Goal: Use online tool/utility: Utilize a website feature to perform a specific function

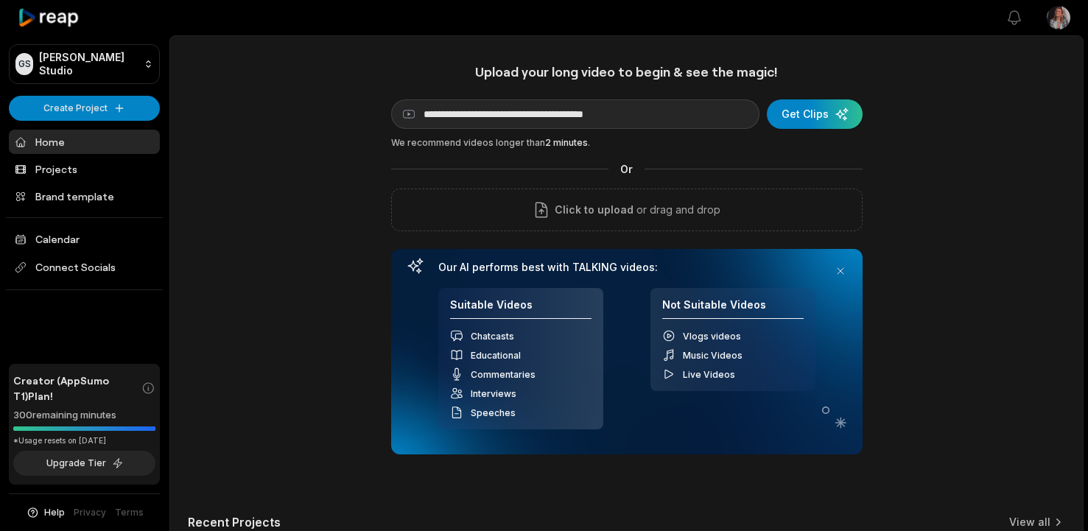
click at [829, 116] on div "submit" at bounding box center [815, 113] width 96 height 29
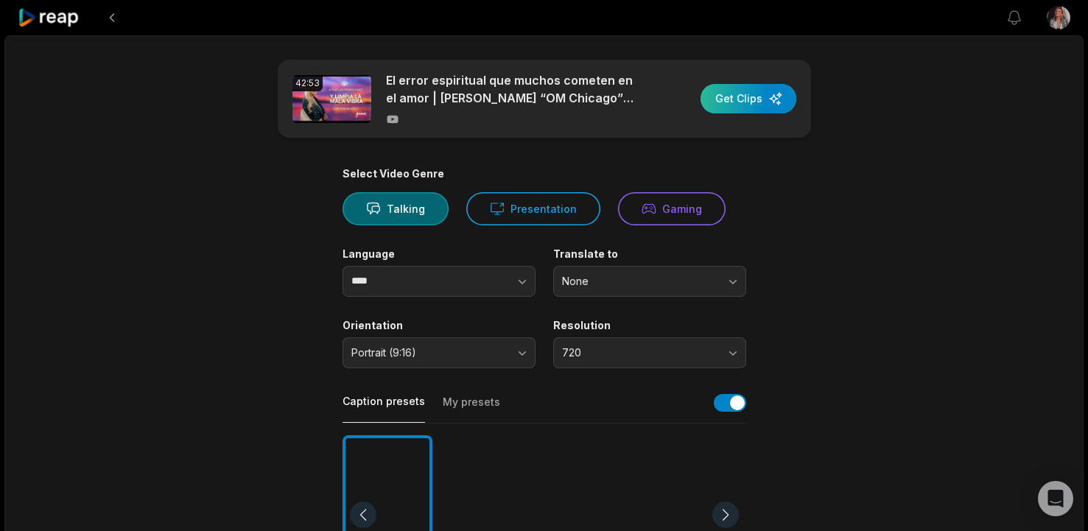
click at [753, 97] on div "button" at bounding box center [748, 98] width 96 height 29
click at [733, 346] on button "720" at bounding box center [649, 352] width 193 height 31
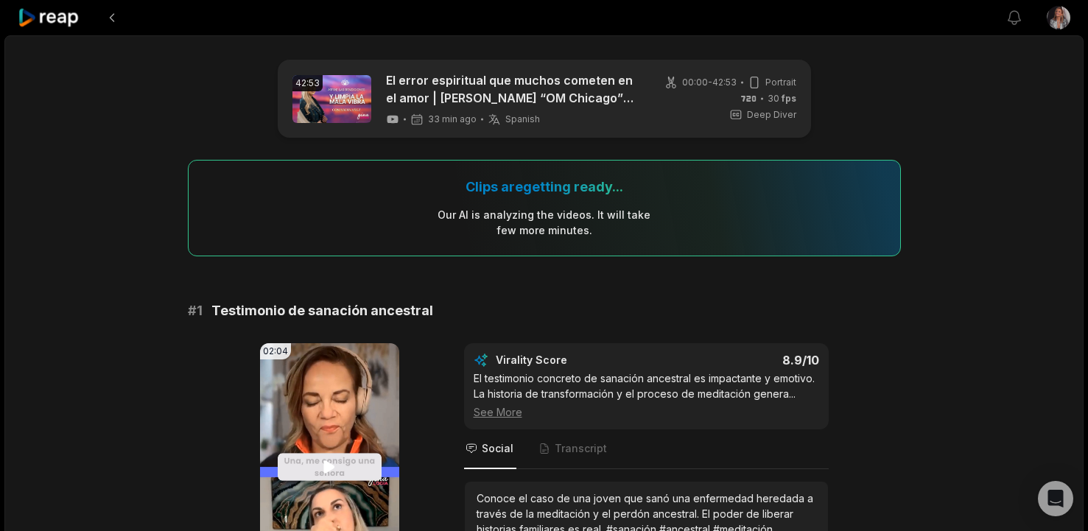
click at [322, 474] on icon at bounding box center [329, 467] width 18 height 18
click at [330, 469] on icon at bounding box center [329, 467] width 18 height 18
click at [329, 474] on icon at bounding box center [329, 467] width 18 height 18
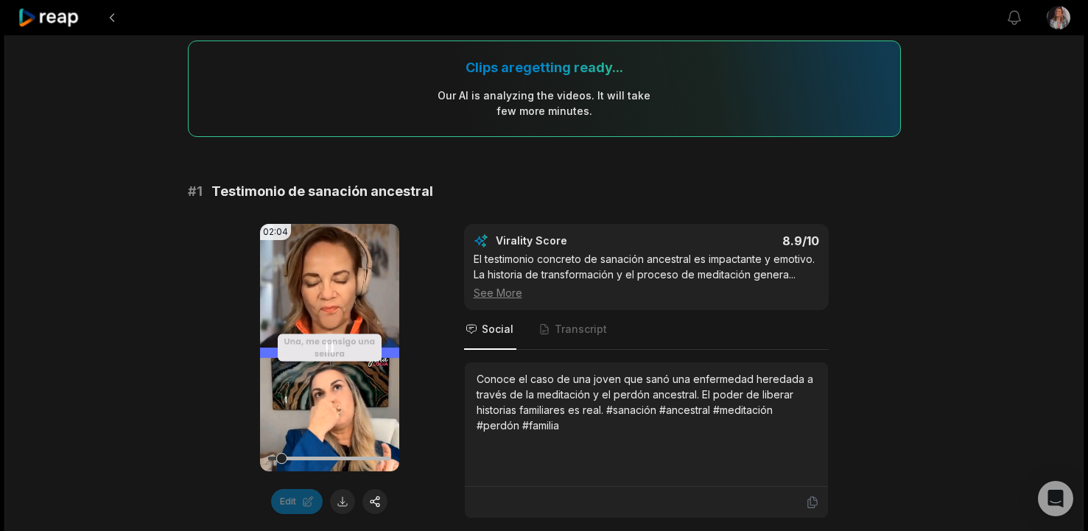
scroll to position [130, 0]
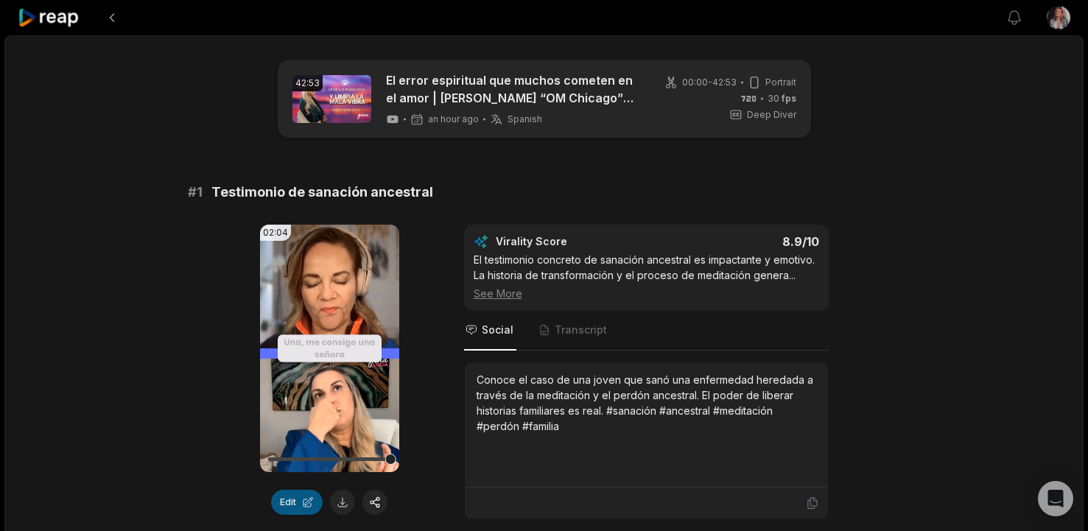
click at [295, 509] on button "Edit" at bounding box center [297, 502] width 52 height 25
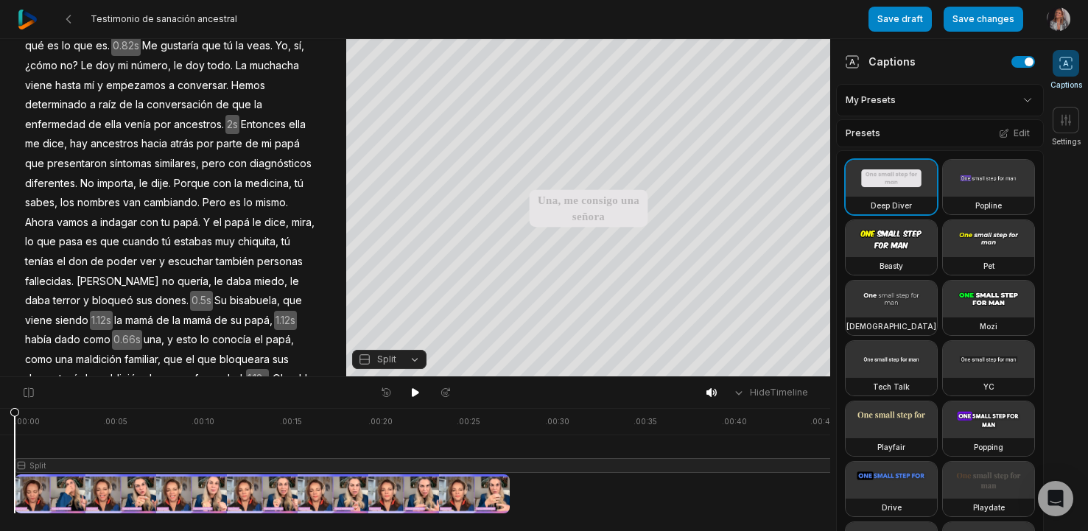
scroll to position [155, 0]
